Goal: Transaction & Acquisition: Purchase product/service

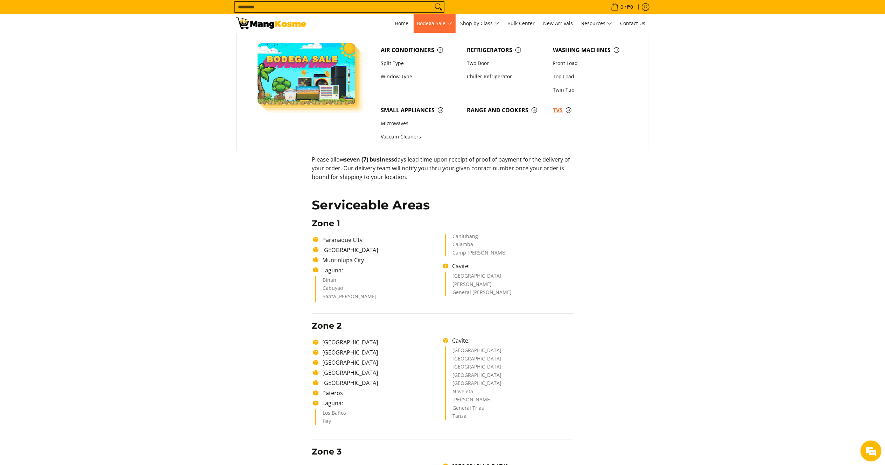
click at [559, 107] on span "TVs" at bounding box center [592, 110] width 79 height 9
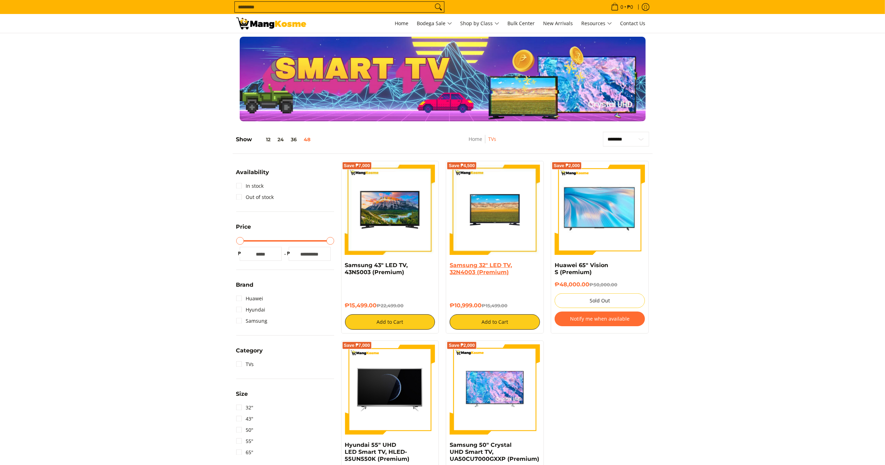
click at [451, 264] on div "Samsung 32" LED TV, 32N4003 (Premium) ₱10,999.00 ₱15,499.00 Add to Cart" at bounding box center [495, 296] width 90 height 68
drag, startPoint x: 376, startPoint y: 304, endPoint x: 341, endPoint y: 266, distance: 52.0
click at [341, 266] on div "Save ₱7,000 Samsung 43" LED TV, 43N5003 (Premium) ₱15,499.00 ₱22,499.00 Add to …" at bounding box center [390, 247] width 105 height 173
copy div "Samsung 43" LED TV, 43N5003 (Premium) ₱15,499.00"
